Goal: Transaction & Acquisition: Purchase product/service

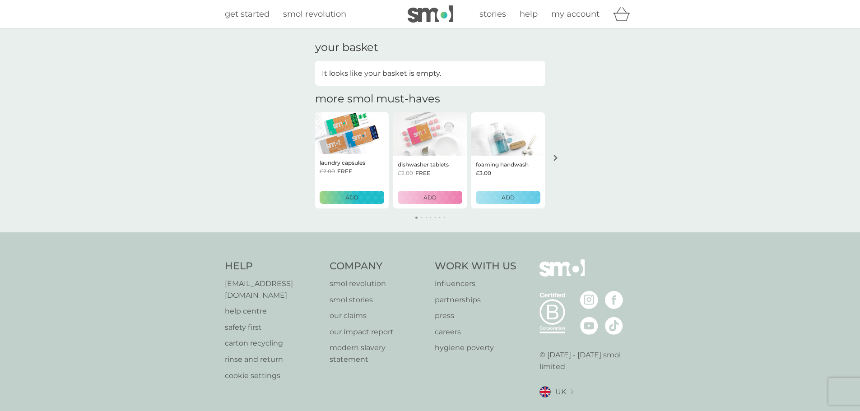
click at [574, 15] on span "my account" at bounding box center [575, 14] width 48 height 10
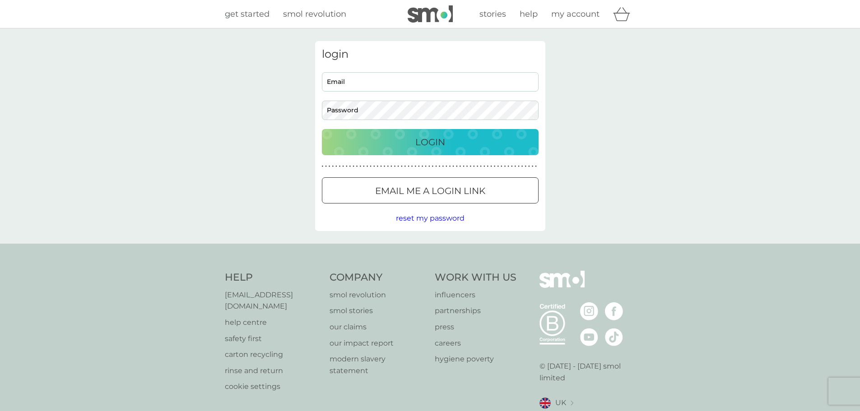
type input "[EMAIL_ADDRESS][DOMAIN_NAME]"
click at [425, 143] on p "Login" at bounding box center [431, 142] width 30 height 14
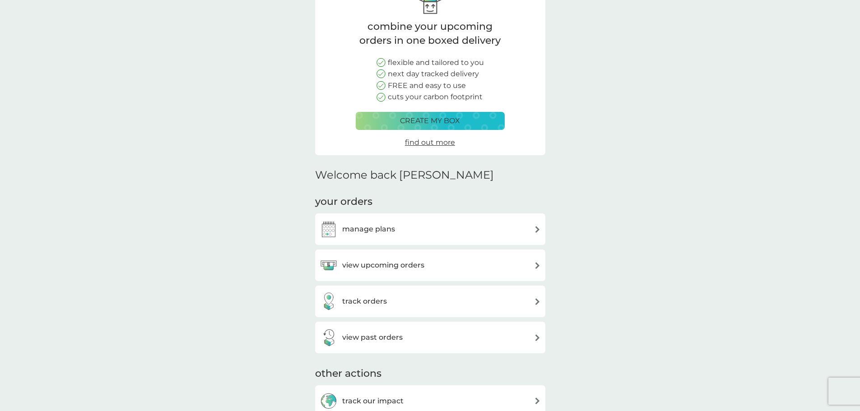
scroll to position [136, 0]
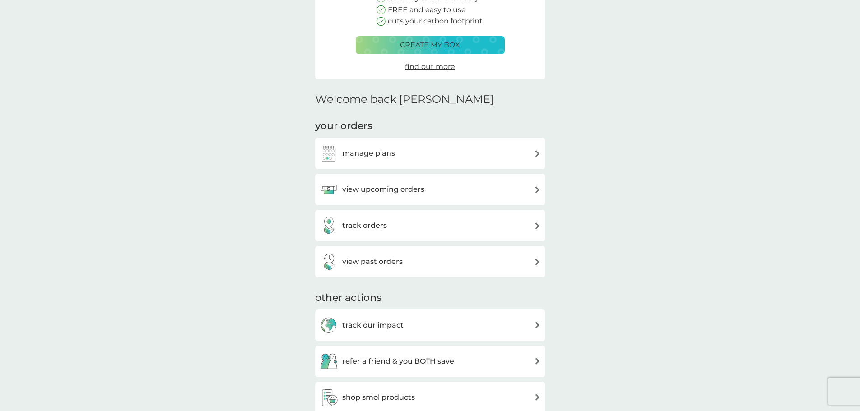
click at [438, 150] on div "manage plans" at bounding box center [430, 154] width 221 height 18
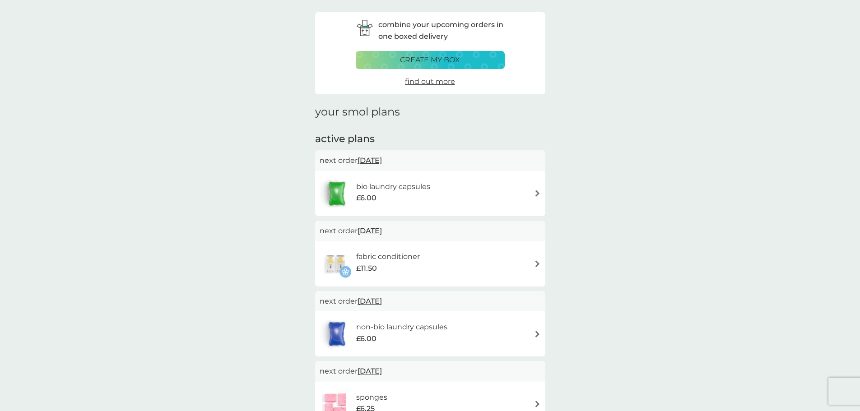
scroll to position [45, 0]
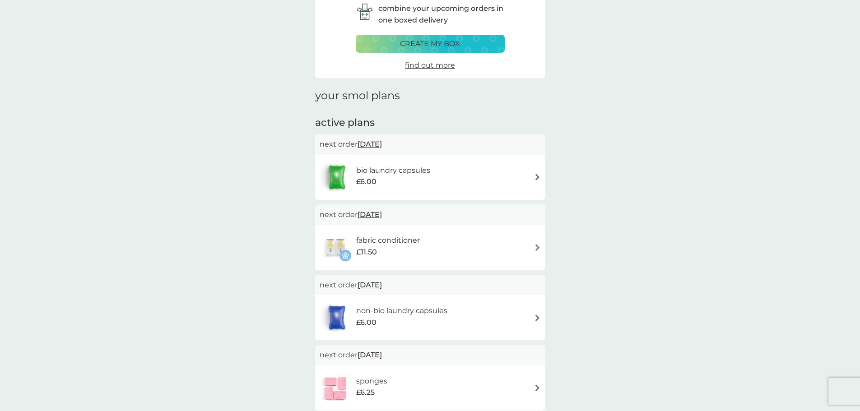
click at [459, 172] on div "bio laundry capsules £6.00" at bounding box center [430, 178] width 221 height 32
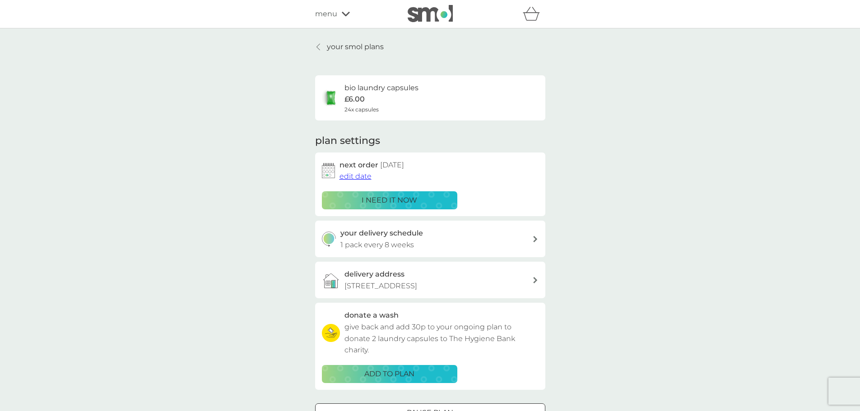
click at [406, 198] on p "i need it now" at bounding box center [390, 201] width 56 height 12
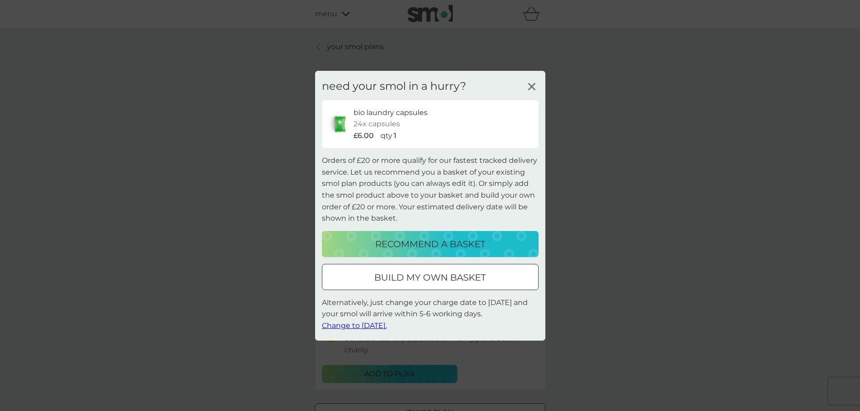
click at [444, 237] on p "recommend a basket" at bounding box center [430, 244] width 110 height 14
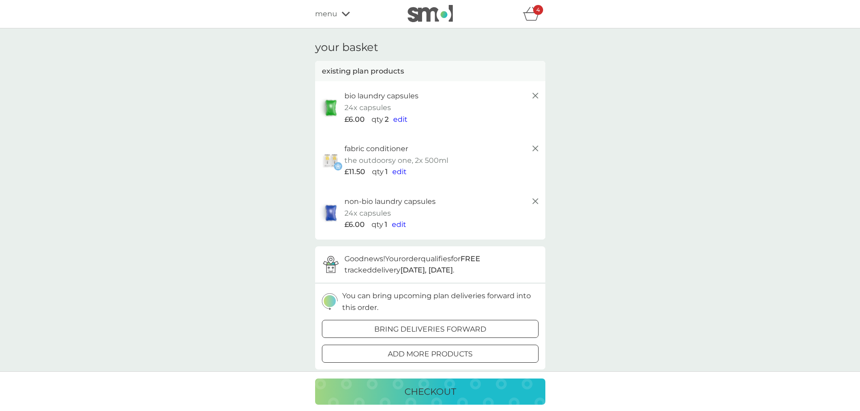
click at [534, 204] on icon at bounding box center [535, 201] width 11 height 11
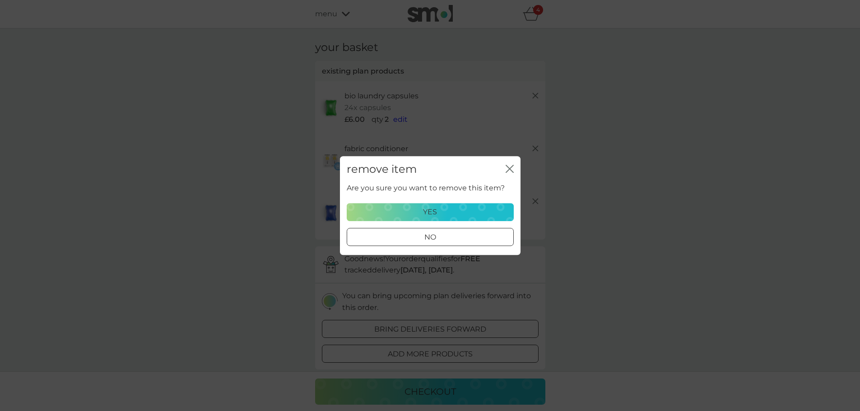
click at [466, 210] on div "yes" at bounding box center [430, 212] width 155 height 12
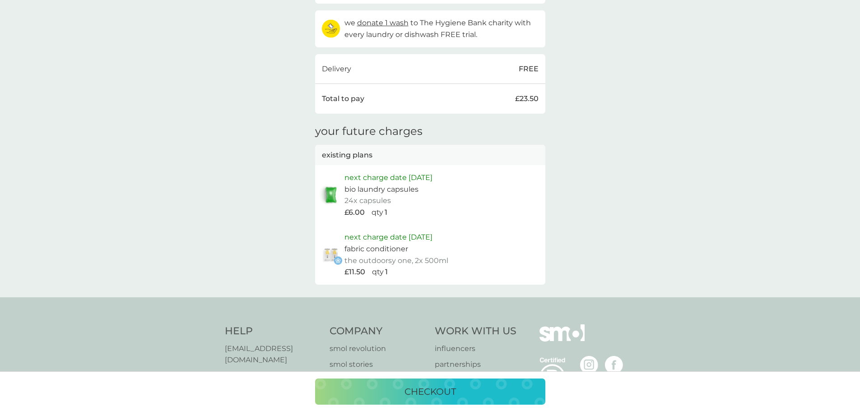
scroll to position [316, 0]
click at [444, 391] on p "checkout" at bounding box center [430, 392] width 51 height 14
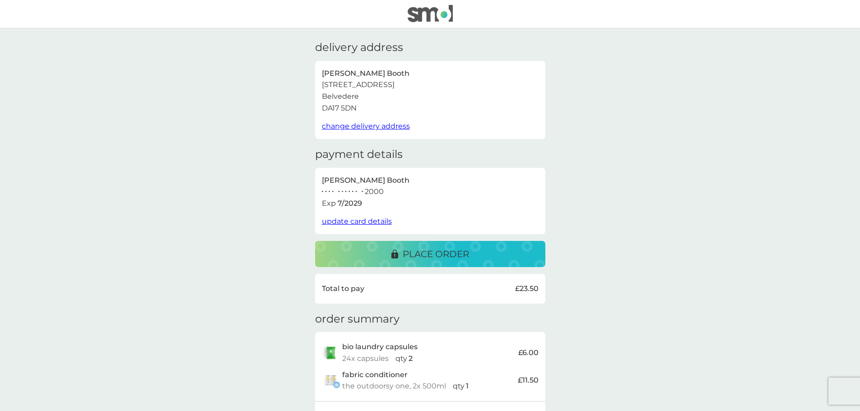
click at [433, 250] on p "place order" at bounding box center [436, 254] width 66 height 14
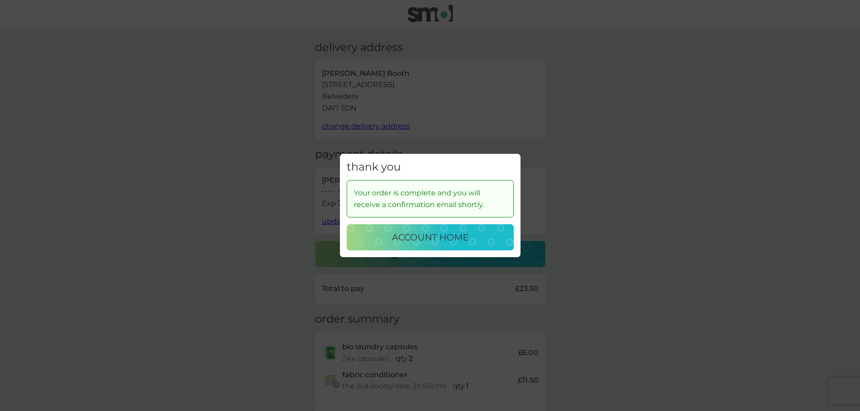
click at [425, 239] on p "account home" at bounding box center [430, 237] width 77 height 14
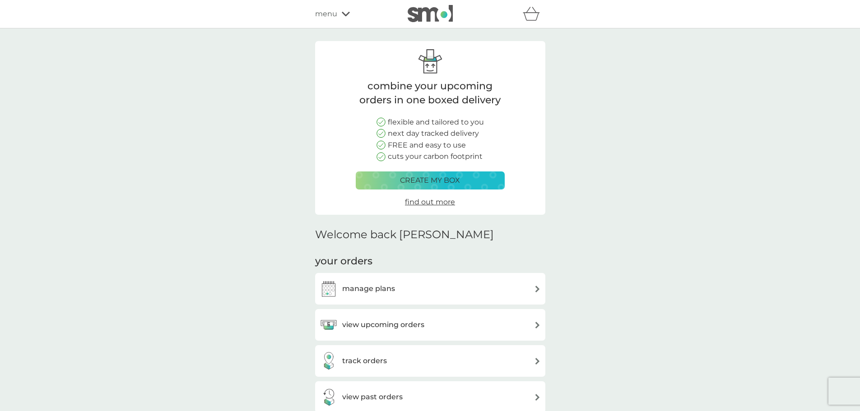
click at [472, 322] on div "view upcoming orders" at bounding box center [430, 325] width 221 height 18
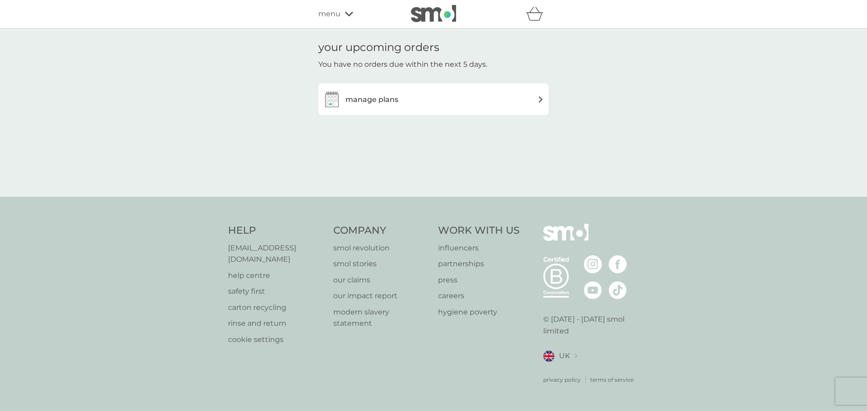
click at [472, 96] on div "manage plans" at bounding box center [433, 99] width 221 height 18
